Goal: Information Seeking & Learning: Learn about a topic

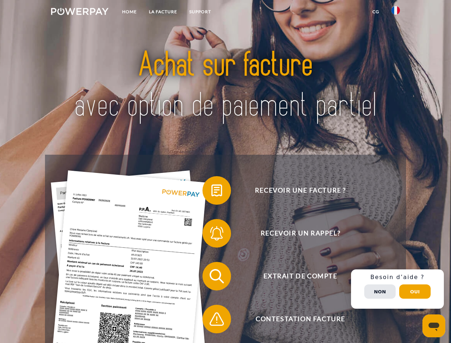
click at [80, 12] on img at bounding box center [79, 11] width 57 height 7
click at [395, 12] on img at bounding box center [395, 10] width 9 height 9
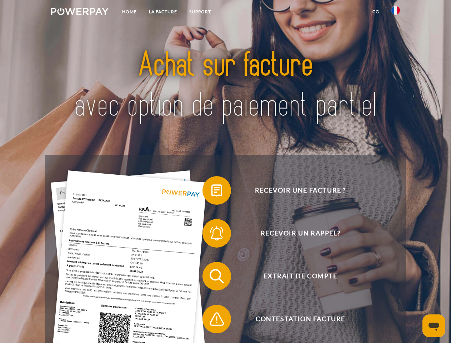
click at [375, 12] on link "CG" at bounding box center [375, 11] width 19 height 13
click at [211, 192] on span at bounding box center [206, 190] width 36 height 36
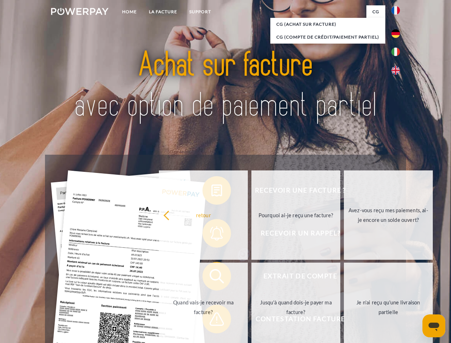
click at [211, 234] on div "Recevoir une facture ? Recevoir un rappel? Extrait de compte retour" at bounding box center [225, 298] width 360 height 286
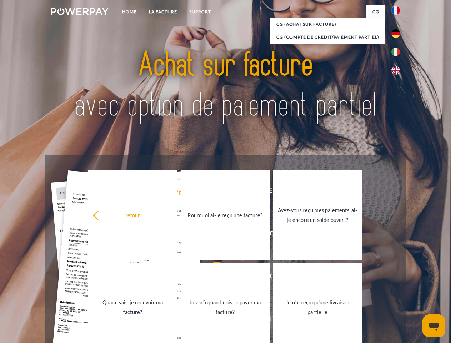
click at [211, 277] on link "Jusqu'à quand dois-je payer ma facture?" at bounding box center [225, 306] width 89 height 89
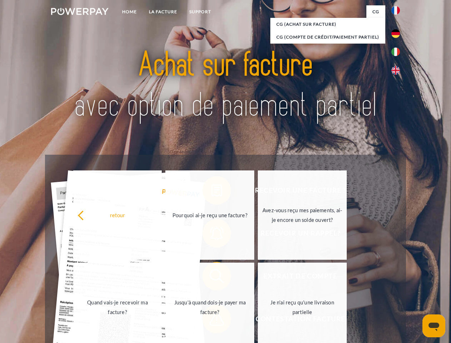
click at [258, 320] on link "Je n'ai reçu qu'une livraison partielle" at bounding box center [302, 306] width 89 height 89
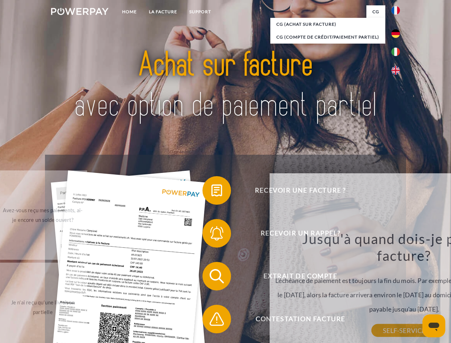
click at [397, 289] on div "Recevoir une facture ? Recevoir un rappel? Extrait de compte retour" at bounding box center [225, 298] width 360 height 286
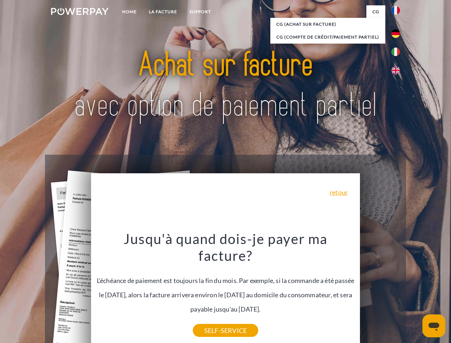
click at [380, 290] on span "Extrait de compte" at bounding box center [300, 276] width 175 height 29
click at [415, 291] on header "Home LA FACTURE Support" at bounding box center [225, 246] width 451 height 493
